Goal: Check status: Check status

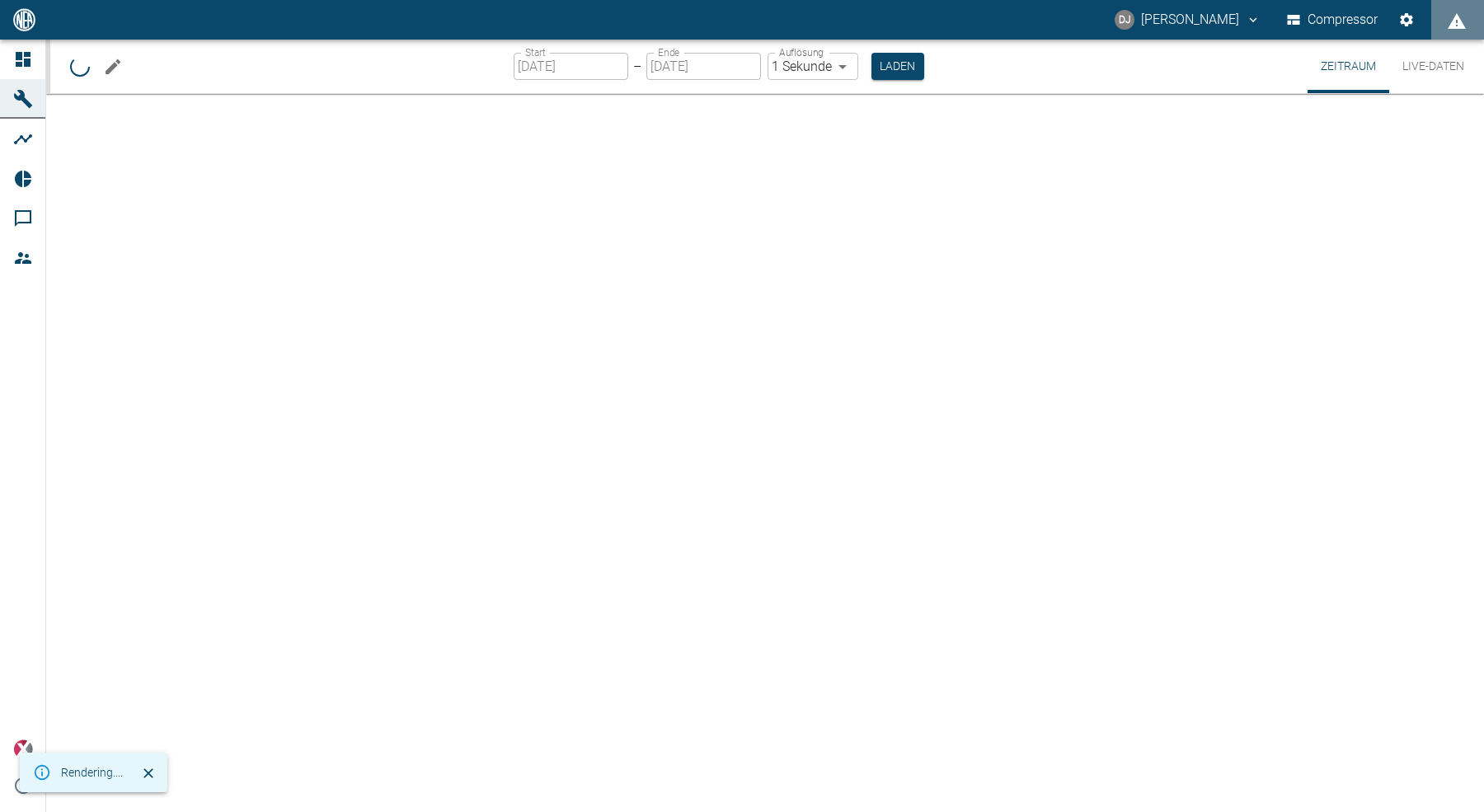
type input "2min"
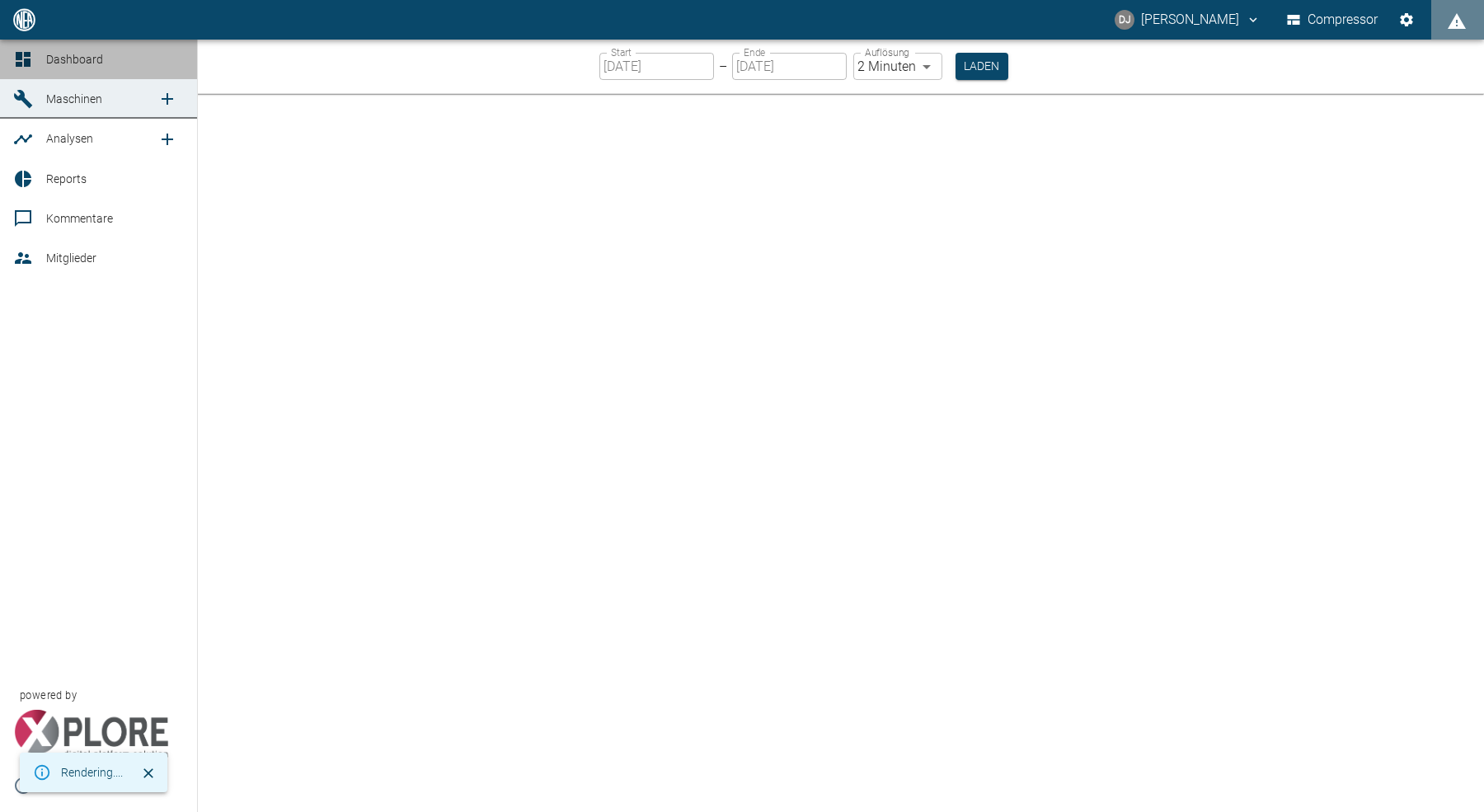
click at [54, 61] on span "Dashboard" at bounding box center [74, 59] width 57 height 13
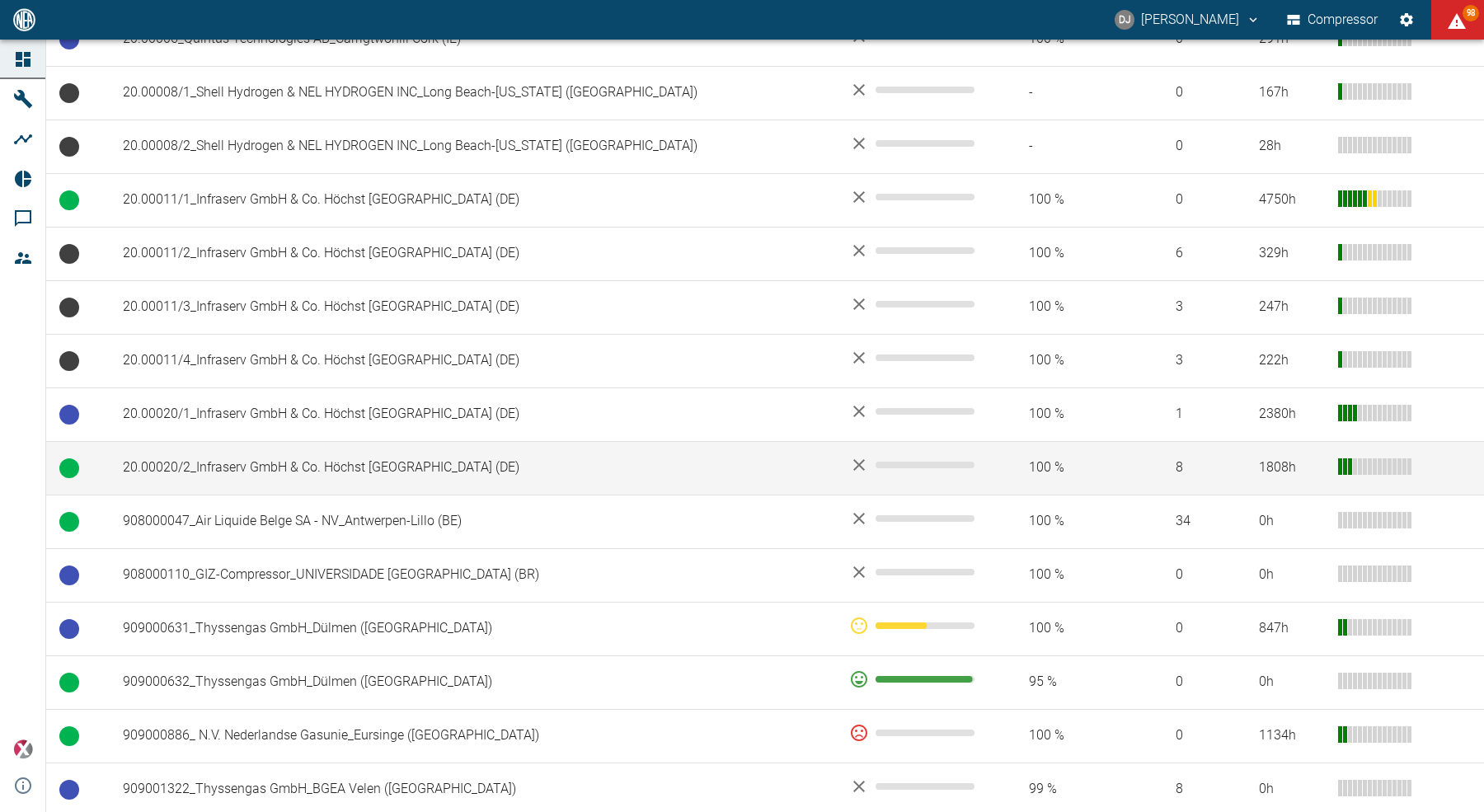
scroll to position [718, 0]
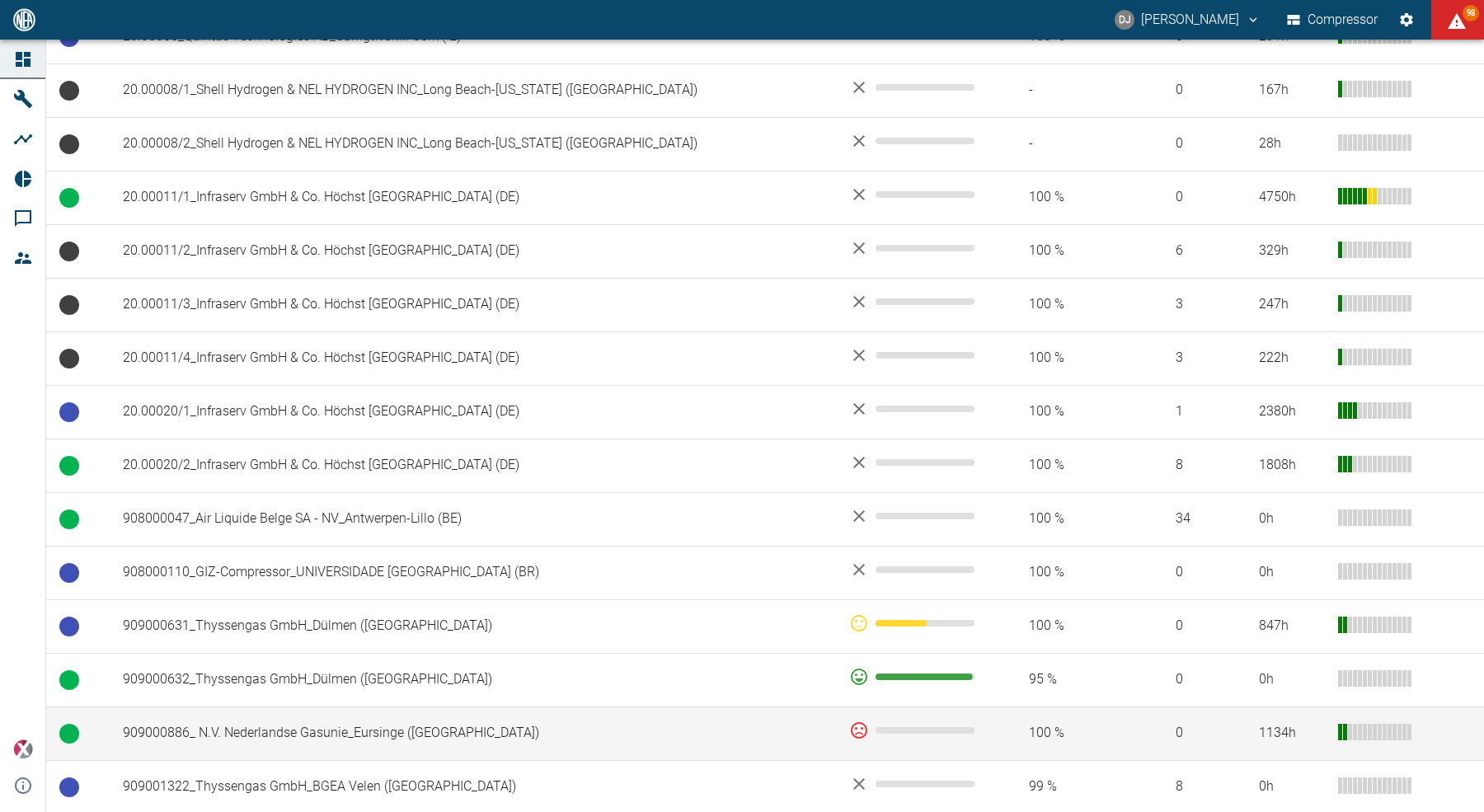
click at [313, 730] on td "909000886_ N.V. Nederlandse Gasunie_Eursinge ([GEOGRAPHIC_DATA])" at bounding box center [473, 733] width 727 height 54
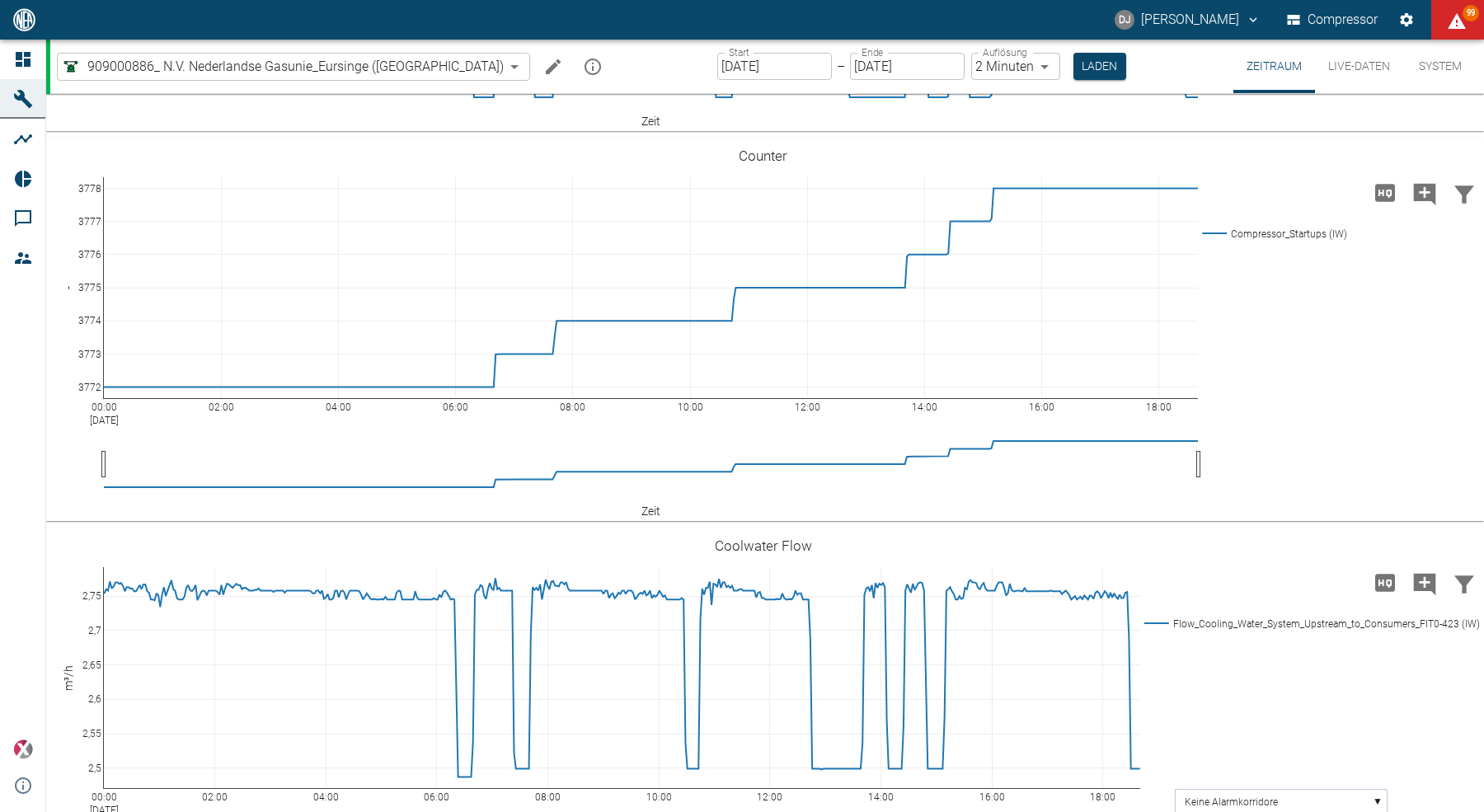
scroll to position [3539, 0]
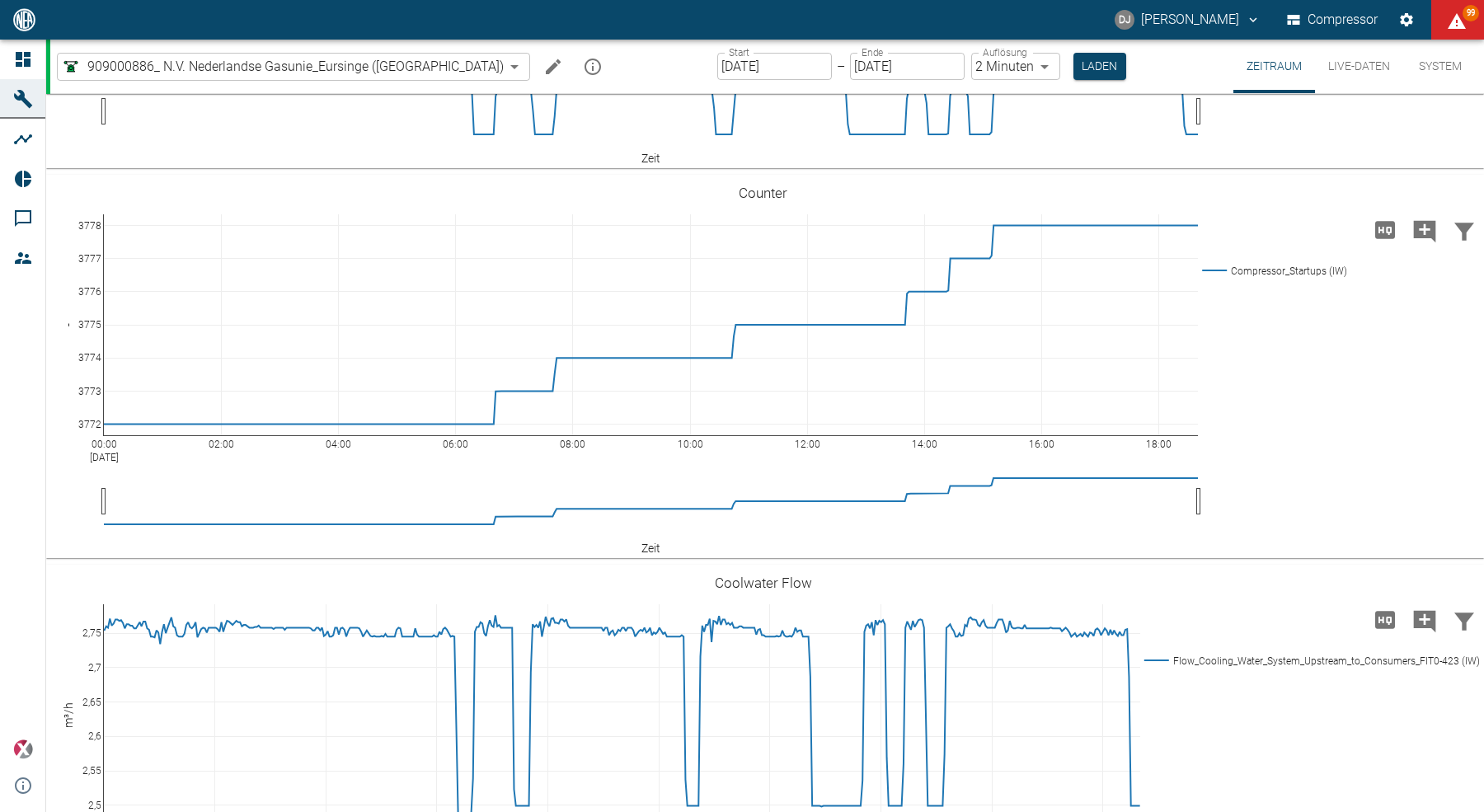
scroll to position [3682, 0]
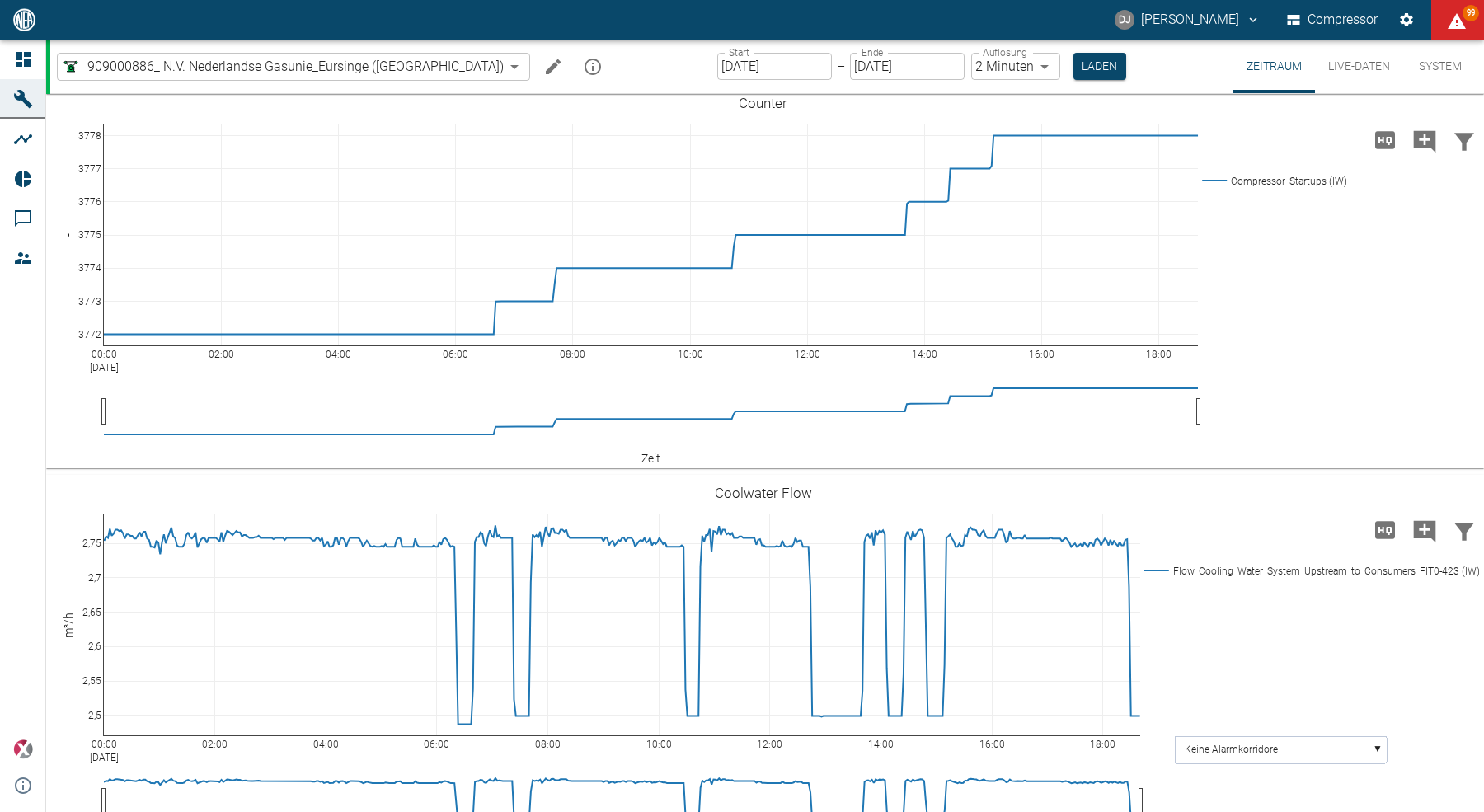
drag, startPoint x: 1199, startPoint y: 628, endPoint x: 1221, endPoint y: 627, distance: 22.0
click at [1074, 70] on button "Laden" at bounding box center [1100, 66] width 53 height 27
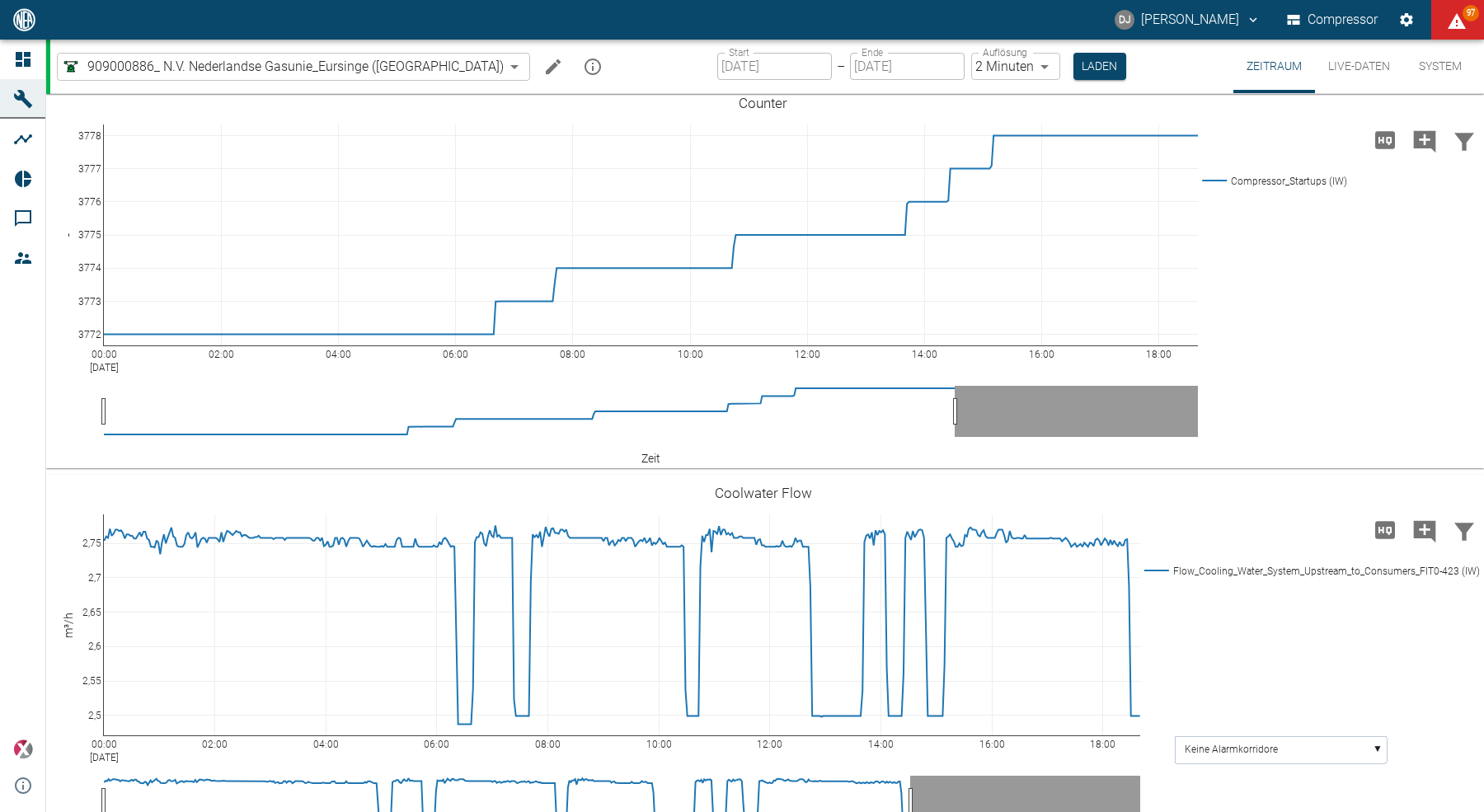
drag, startPoint x: 955, startPoint y: 637, endPoint x: 1237, endPoint y: 630, distance: 282.1
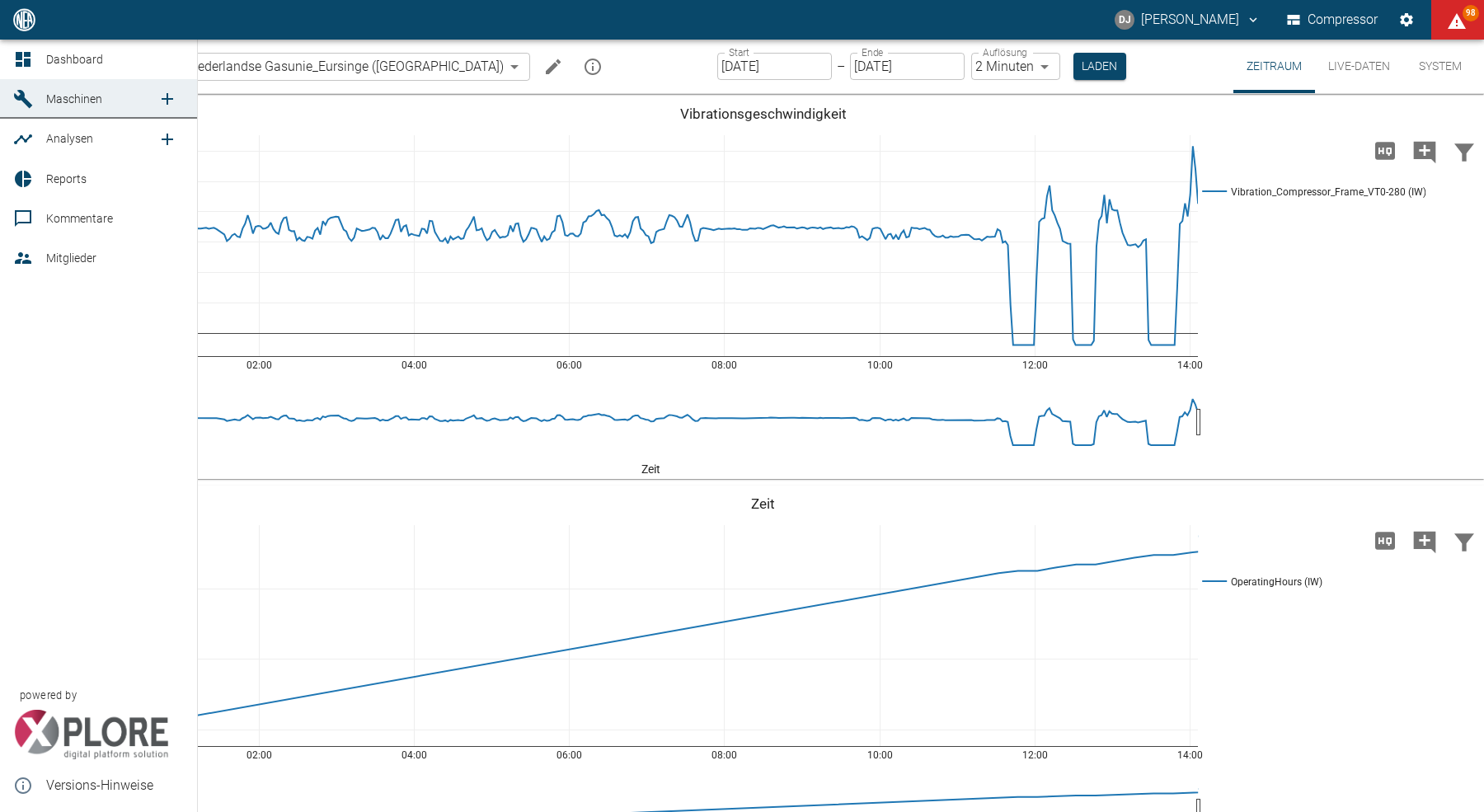
click at [13, 177] on icon at bounding box center [23, 178] width 20 height 20
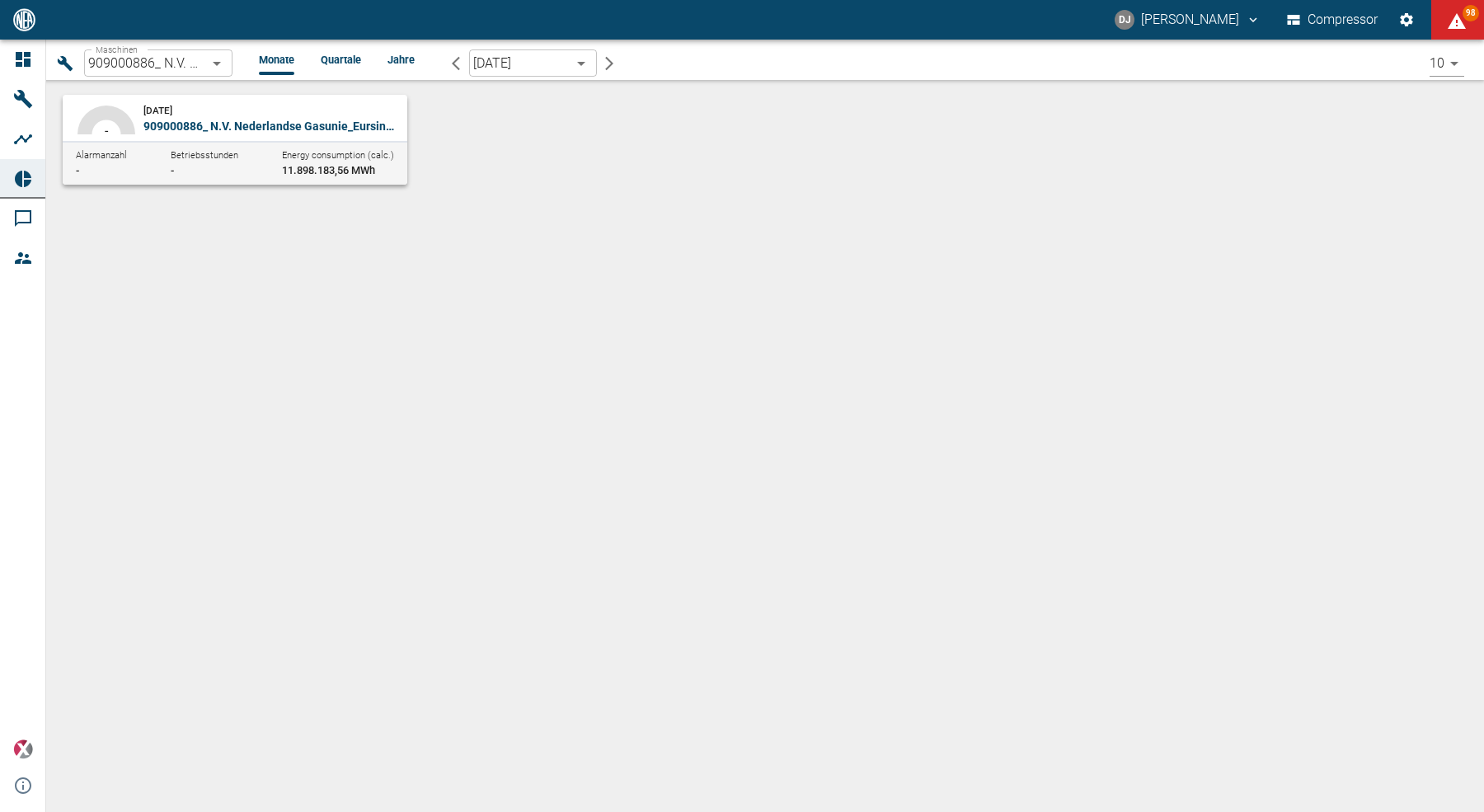
click at [239, 113] on div "September 2025 909000886_ N.V. Nederlandse Gasunie_Eursinge (NL)" at bounding box center [272, 118] width 257 height 33
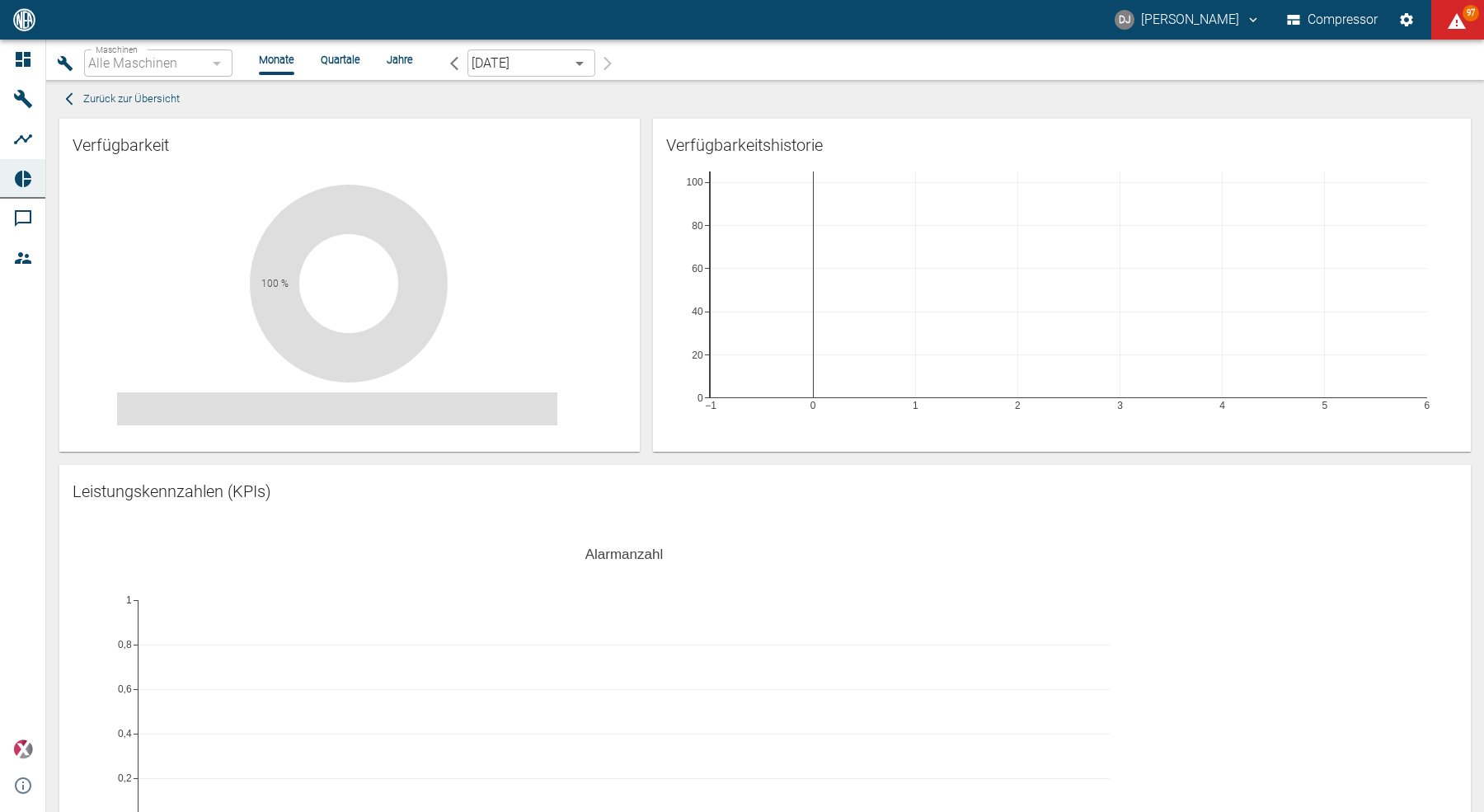
click at [645, 325] on div "Verfügbarkeitshistorie −1 0 1 2 3 4 5 6 0 20 40 60 80 100" at bounding box center [1055, 278] width 831 height 346
type input "9dc86e29-8c64-47c4-93ee-7b83c896b7ee"
click at [597, 104] on div "Zurück zur Übersicht" at bounding box center [761, 99] width 1418 height 26
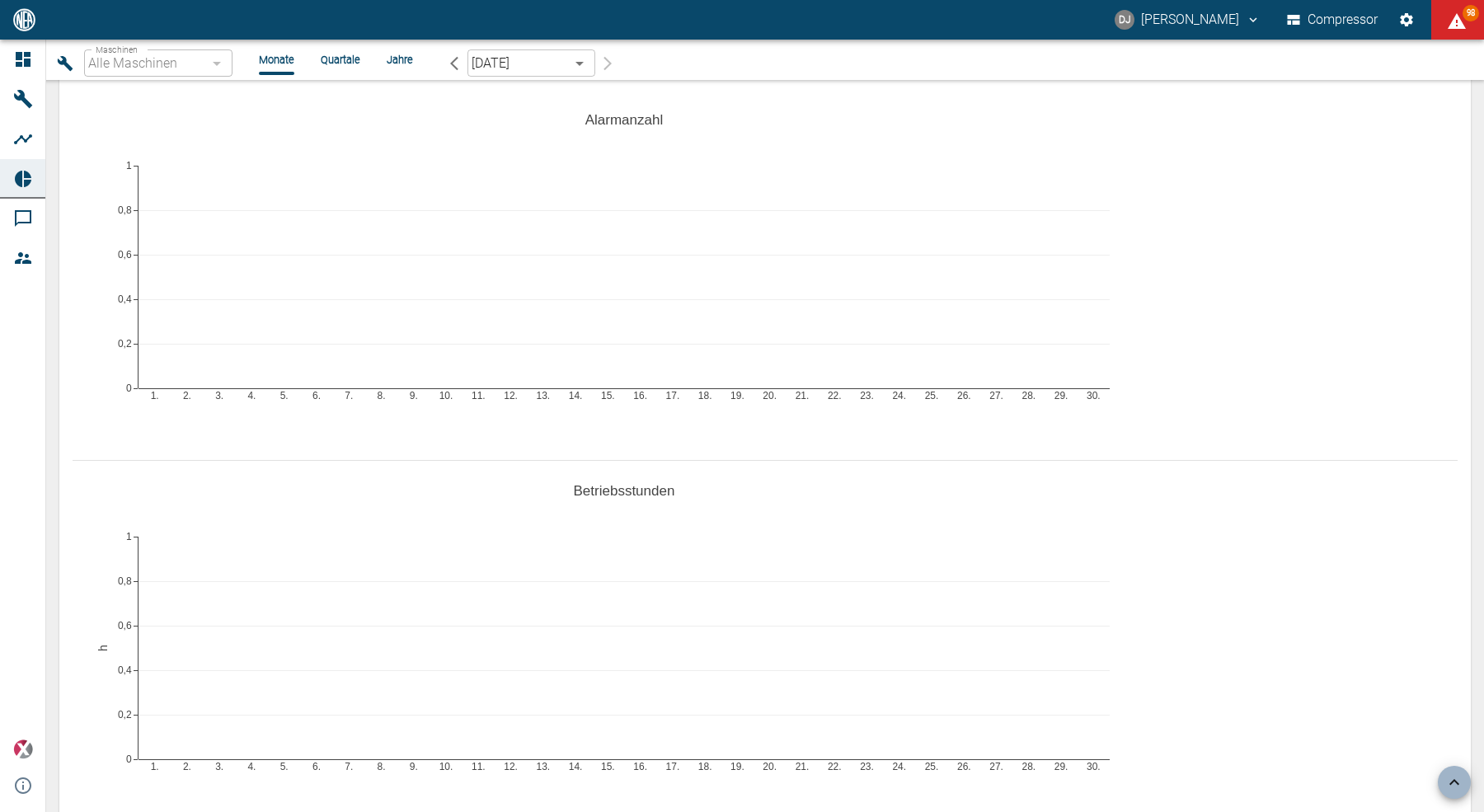
type input "9dc86e29-8c64-47c4-93ee-7b83c896b7ee"
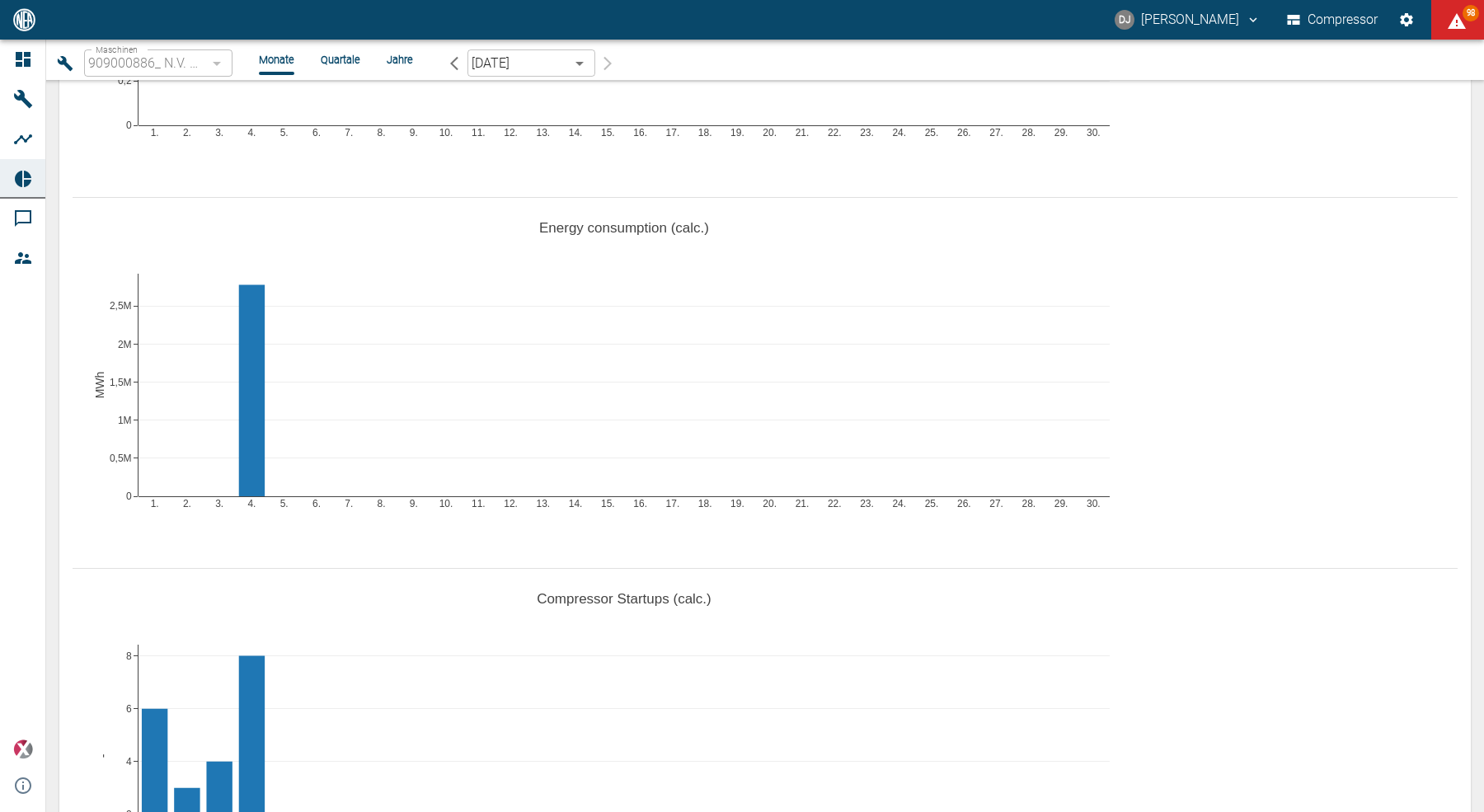
scroll to position [1076, 0]
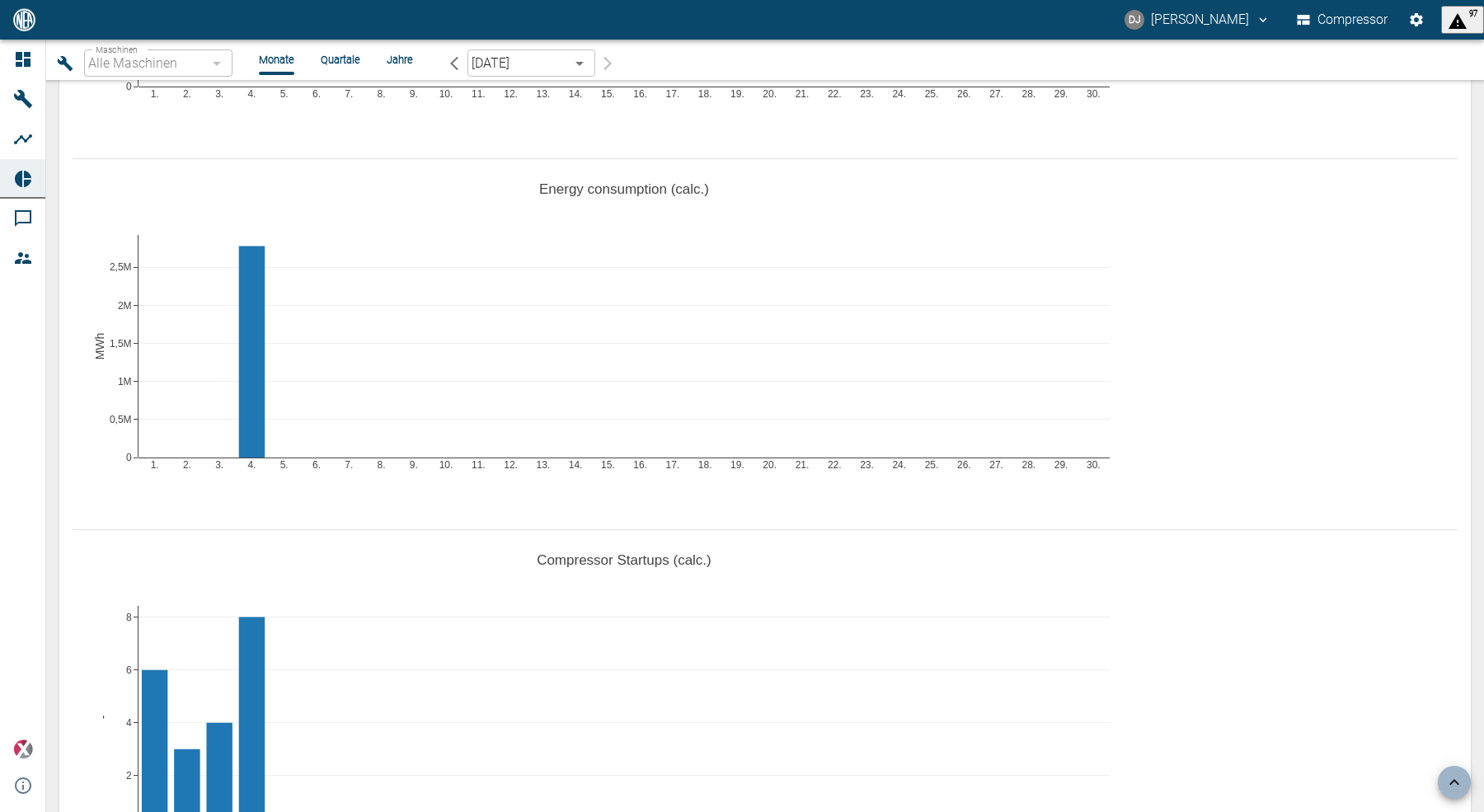
scroll to position [1148, 0]
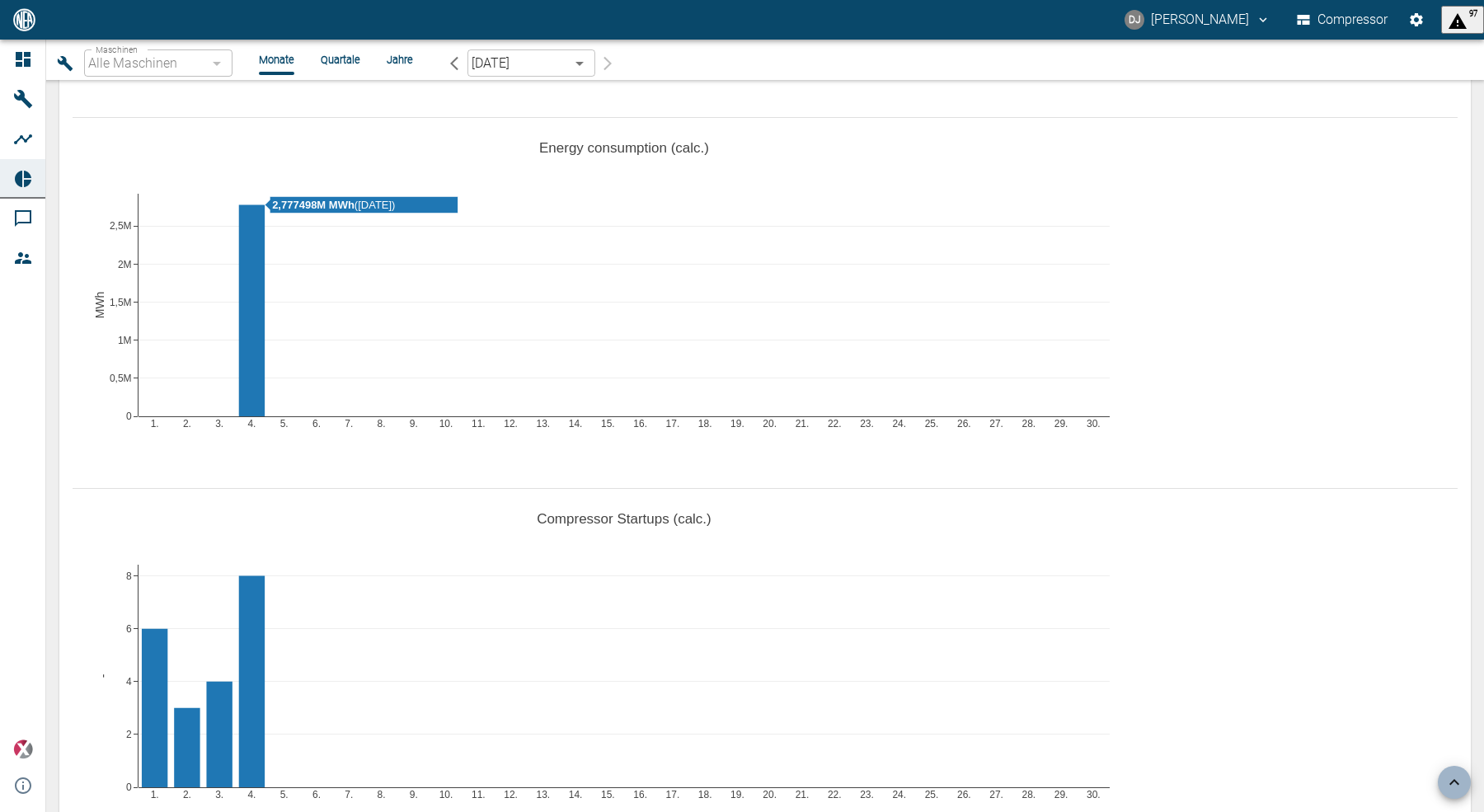
type input "9dc86e29-8c64-47c4-93ee-7b83c896b7ee"
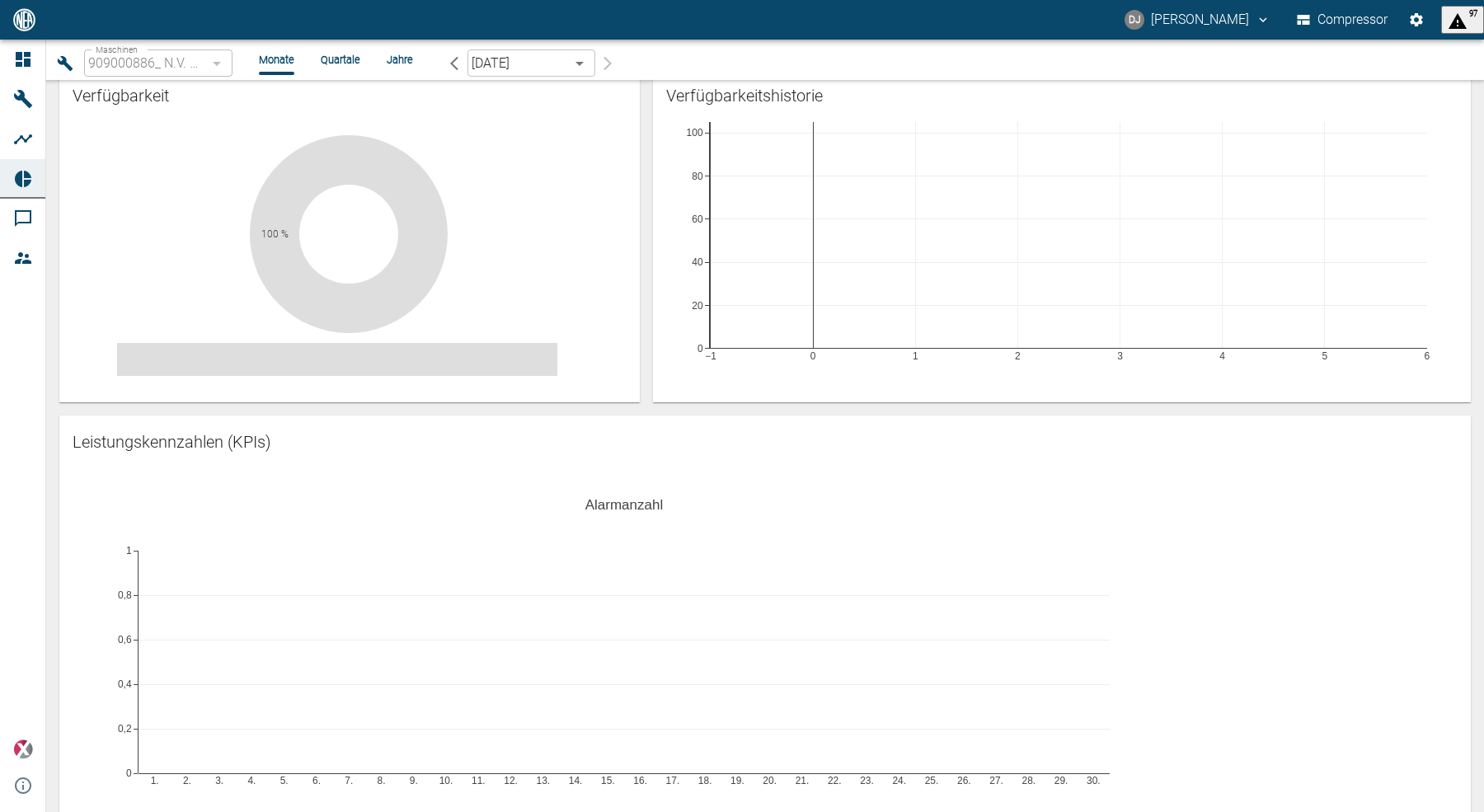
scroll to position [0, 0]
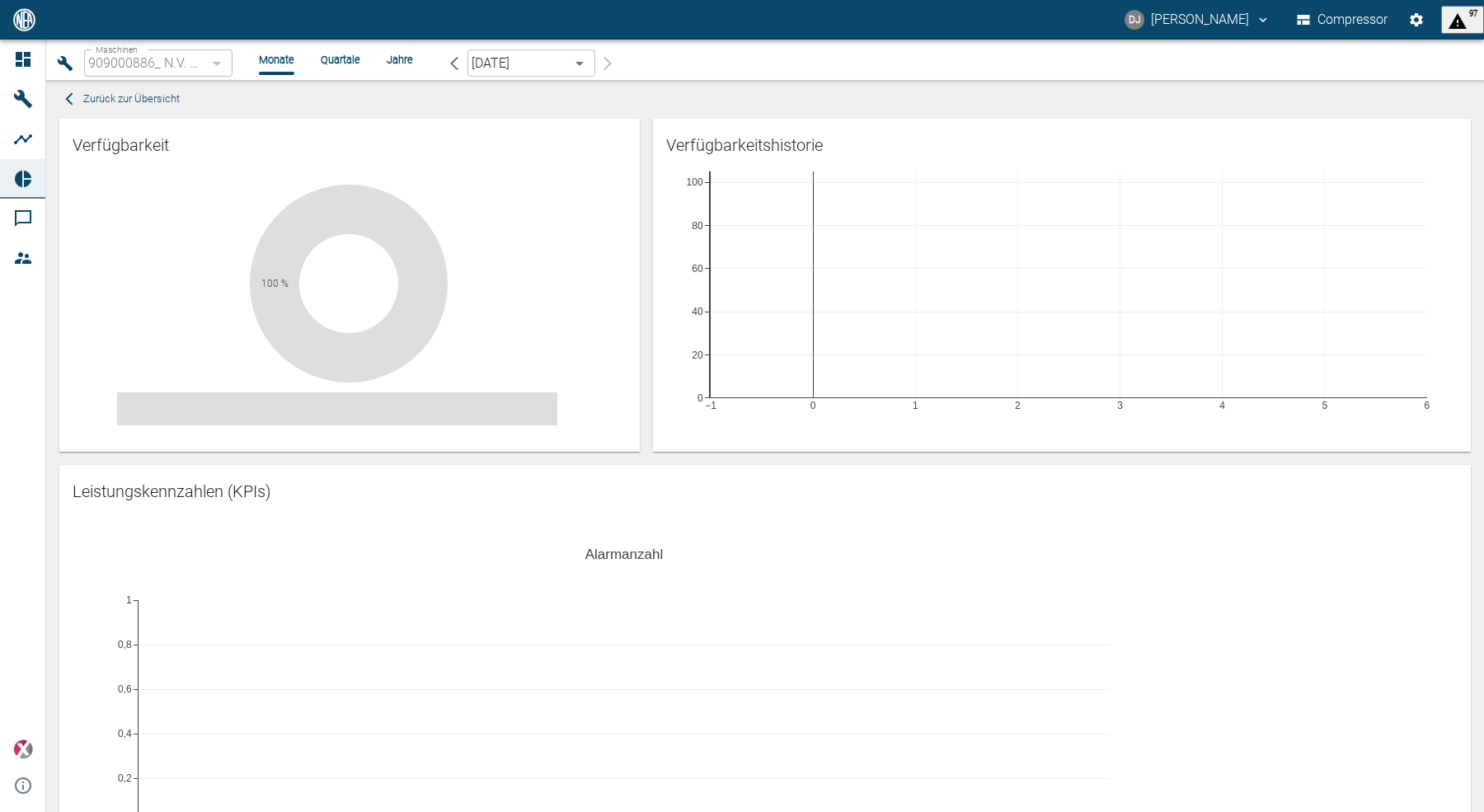
click at [454, 56] on icon "button" at bounding box center [453, 63] width 16 height 16
